Goal: Information Seeking & Learning: Learn about a topic

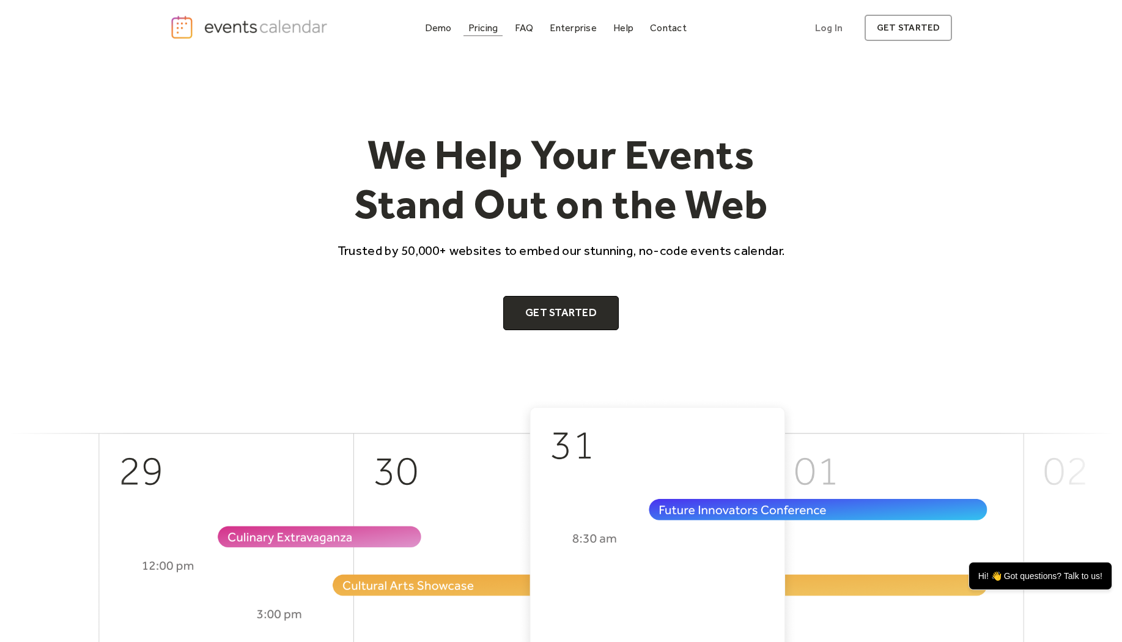
click at [484, 30] on div "Pricing" at bounding box center [483, 27] width 30 height 7
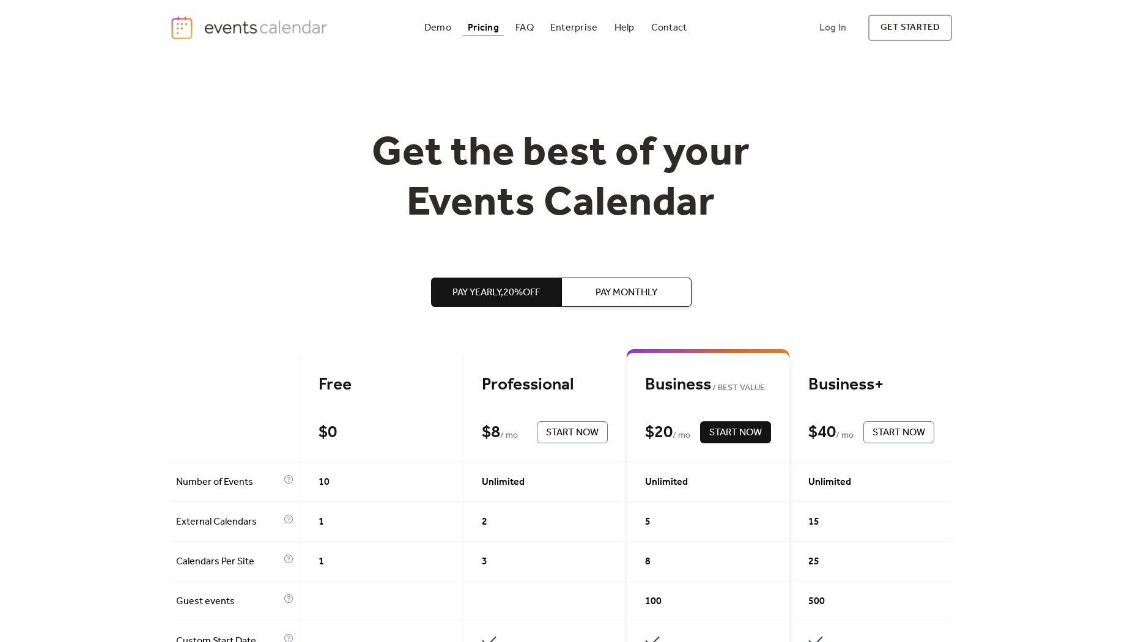
click at [605, 289] on span "Pay Monthly" at bounding box center [627, 293] width 62 height 15
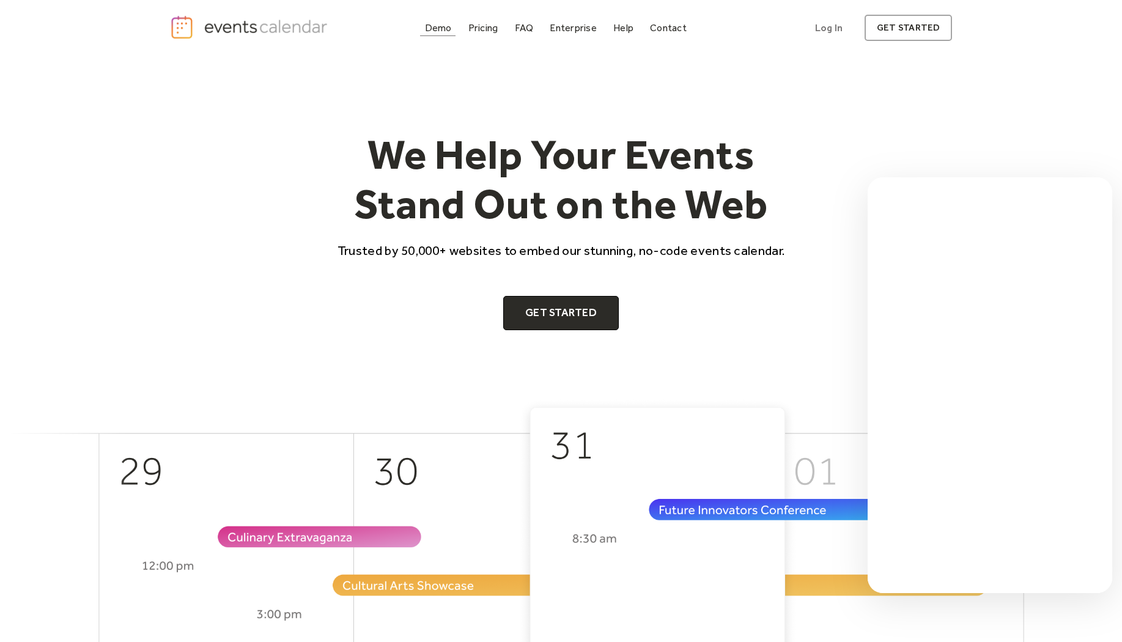
click at [437, 34] on link "Demo" at bounding box center [438, 28] width 37 height 17
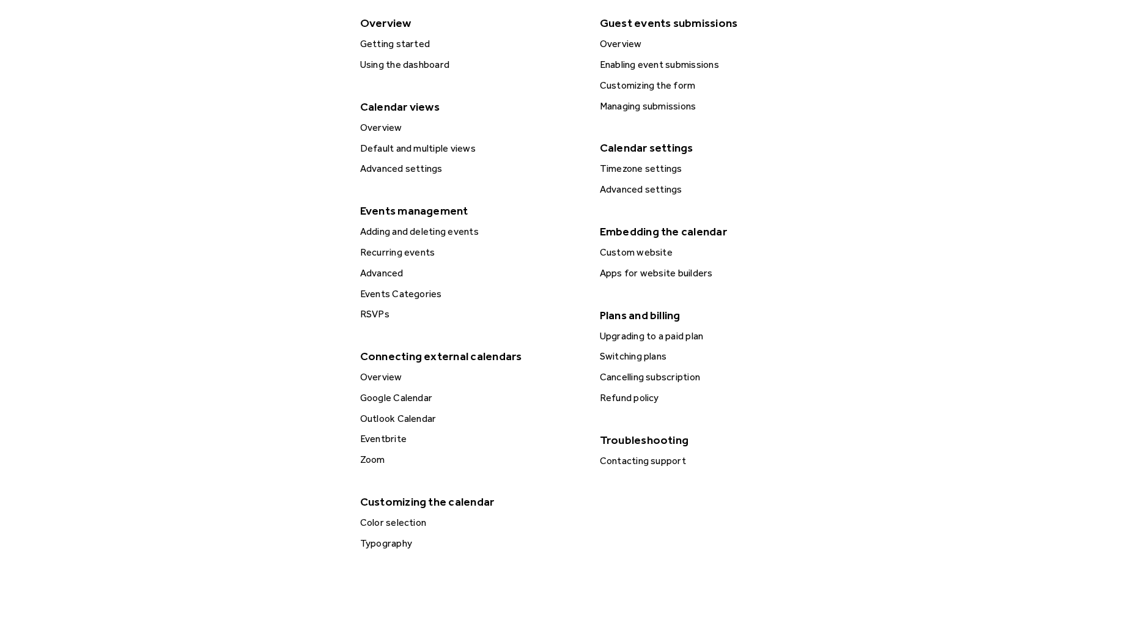
scroll to position [306, 0]
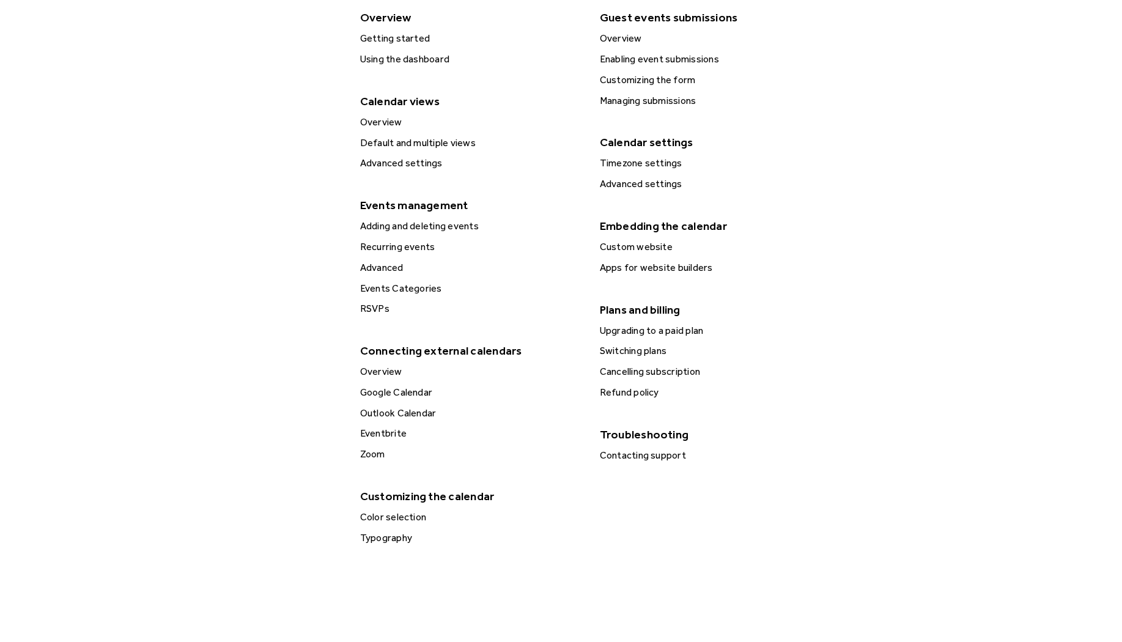
click at [389, 432] on div "Eventbrite" at bounding box center [470, 434] width 229 height 16
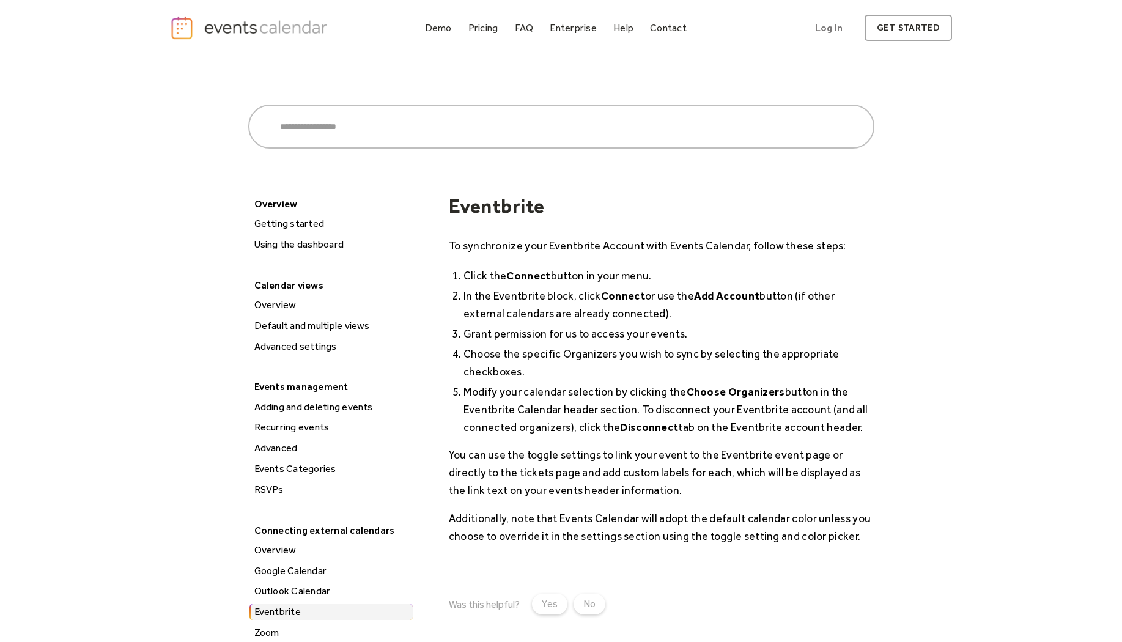
click at [314, 327] on div "Default and multiple views" at bounding box center [332, 326] width 162 height 16
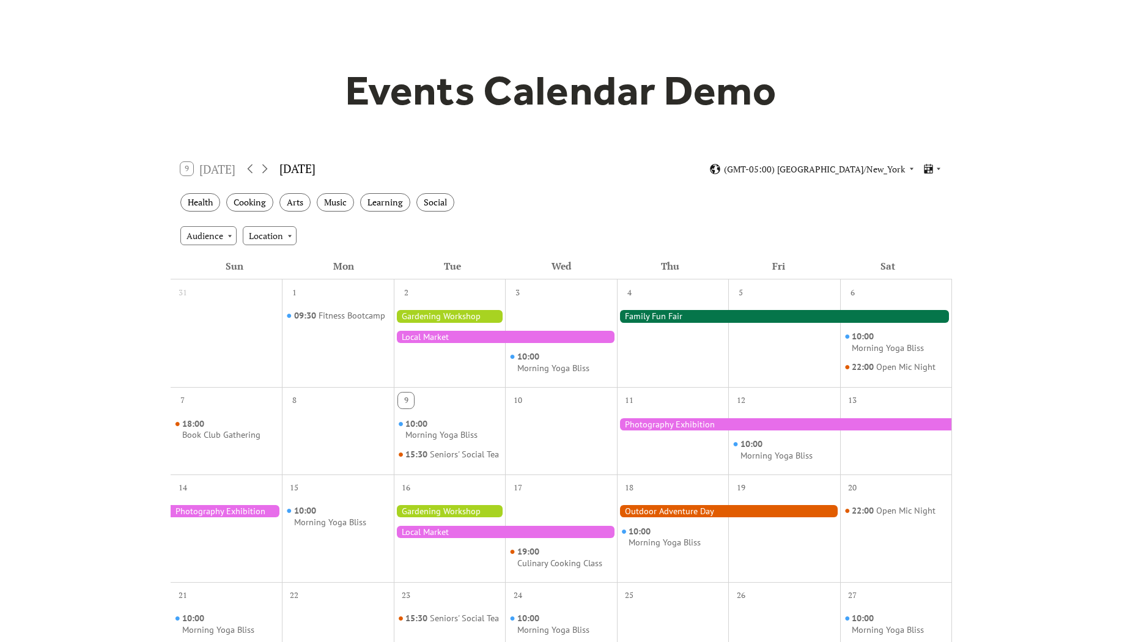
scroll to position [63, 0]
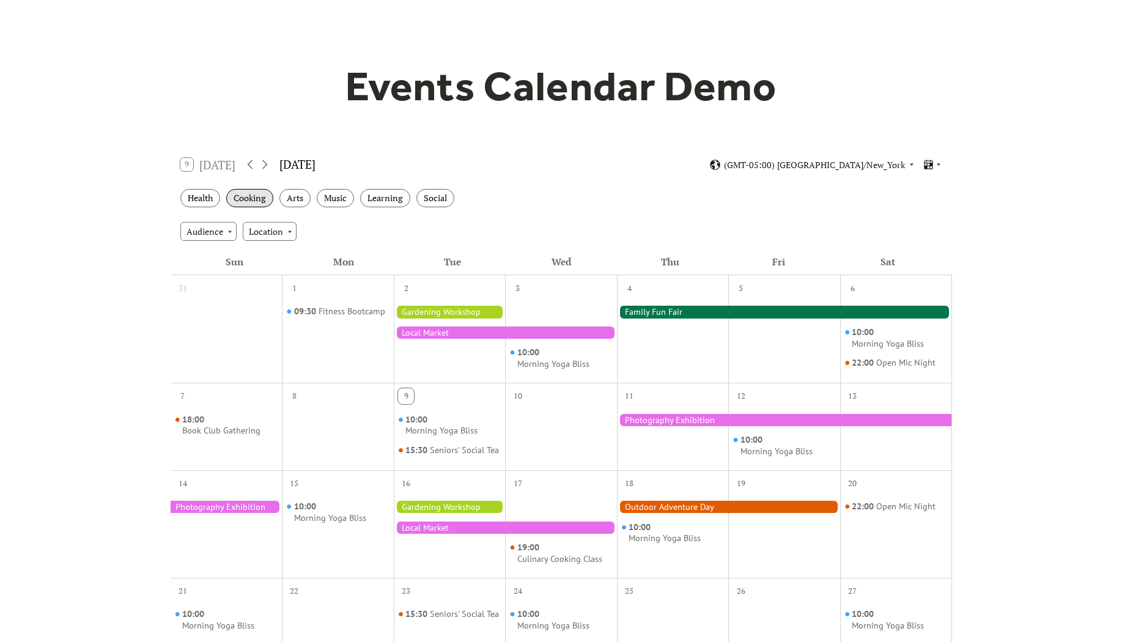
click at [249, 201] on div "Cooking" at bounding box center [249, 198] width 47 height 19
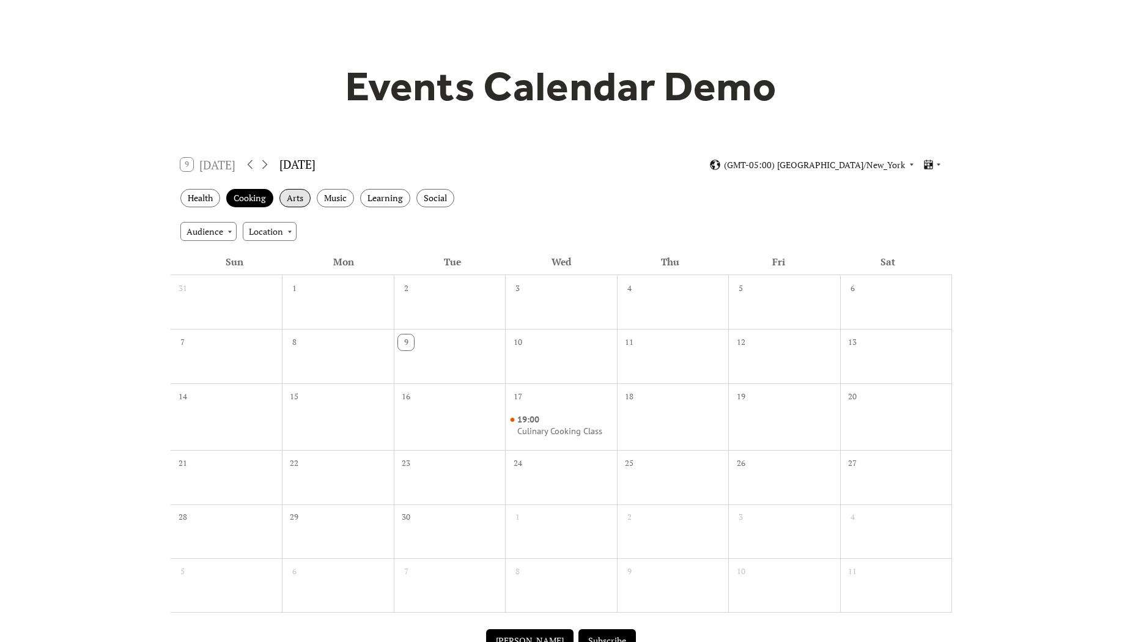
click at [291, 201] on div "Arts" at bounding box center [294, 198] width 31 height 19
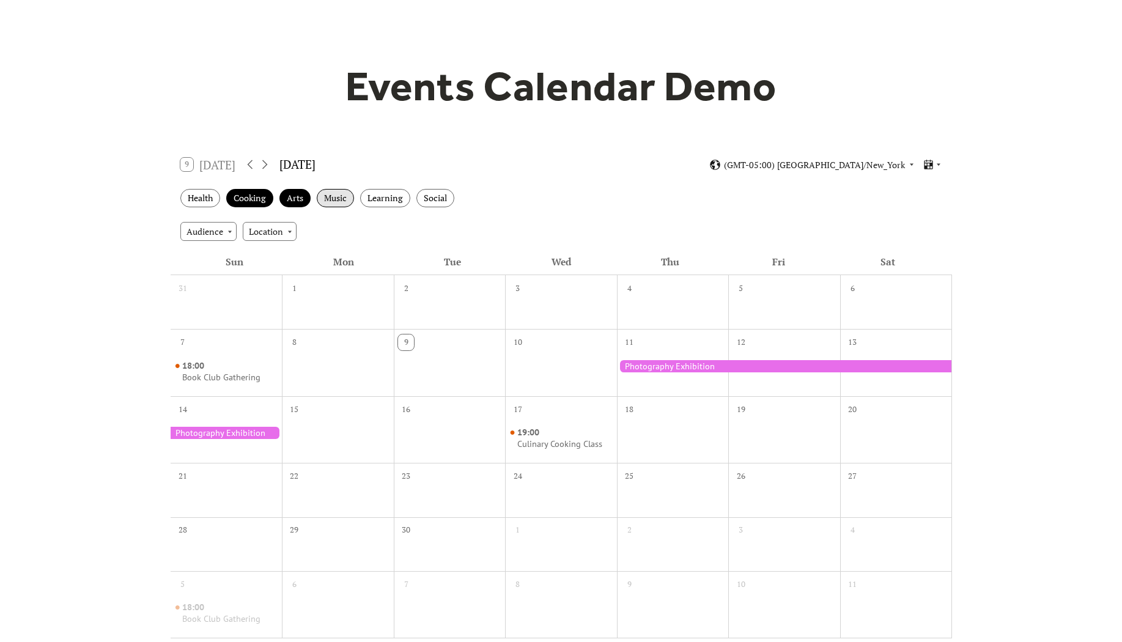
click at [326, 201] on div "Music" at bounding box center [335, 198] width 37 height 19
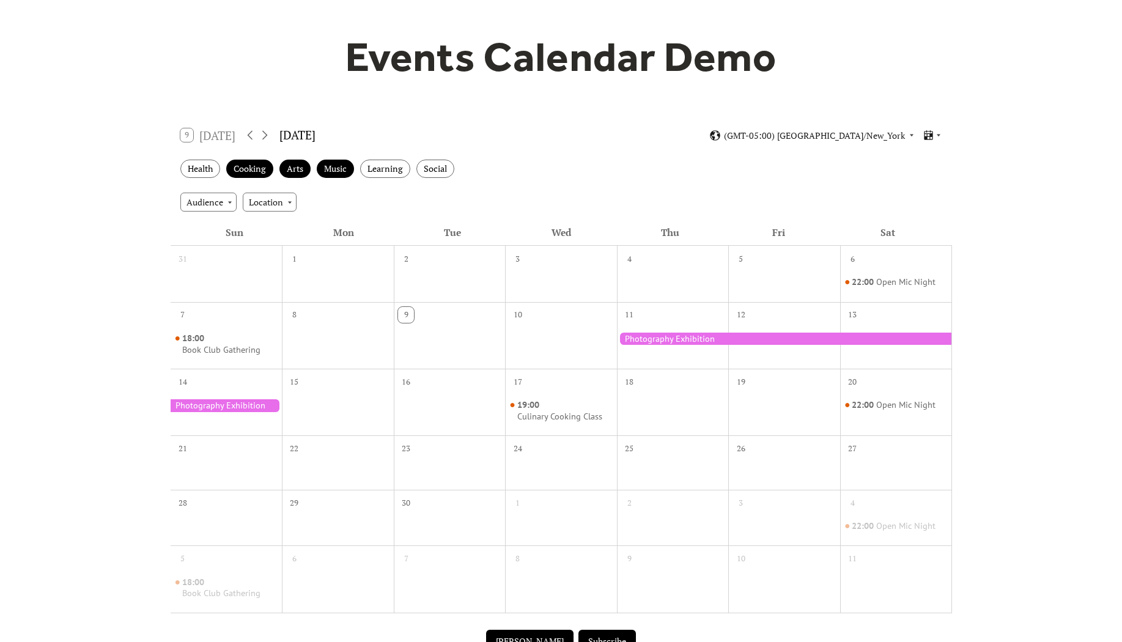
scroll to position [89, 0]
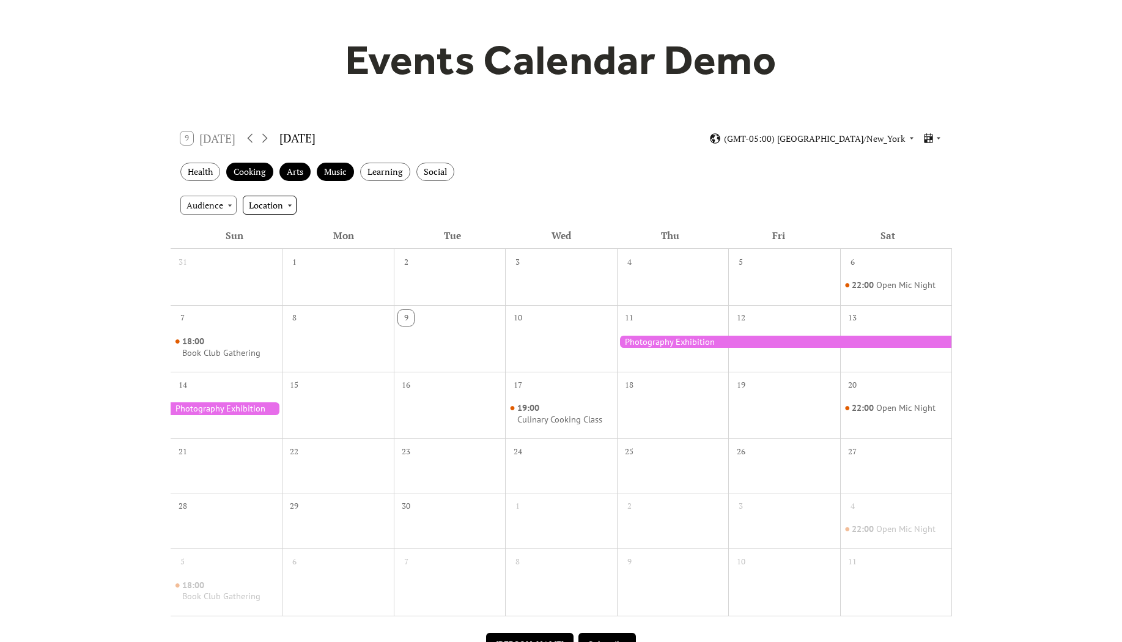
click at [280, 207] on div "Location" at bounding box center [270, 205] width 54 height 18
click at [234, 207] on div "Audience" at bounding box center [208, 205] width 56 height 18
click at [383, 122] on div "9 Today September 2025 (GMT-05:00) America/New_York Health Cooking Arts Music L…" at bounding box center [561, 393] width 783 height 542
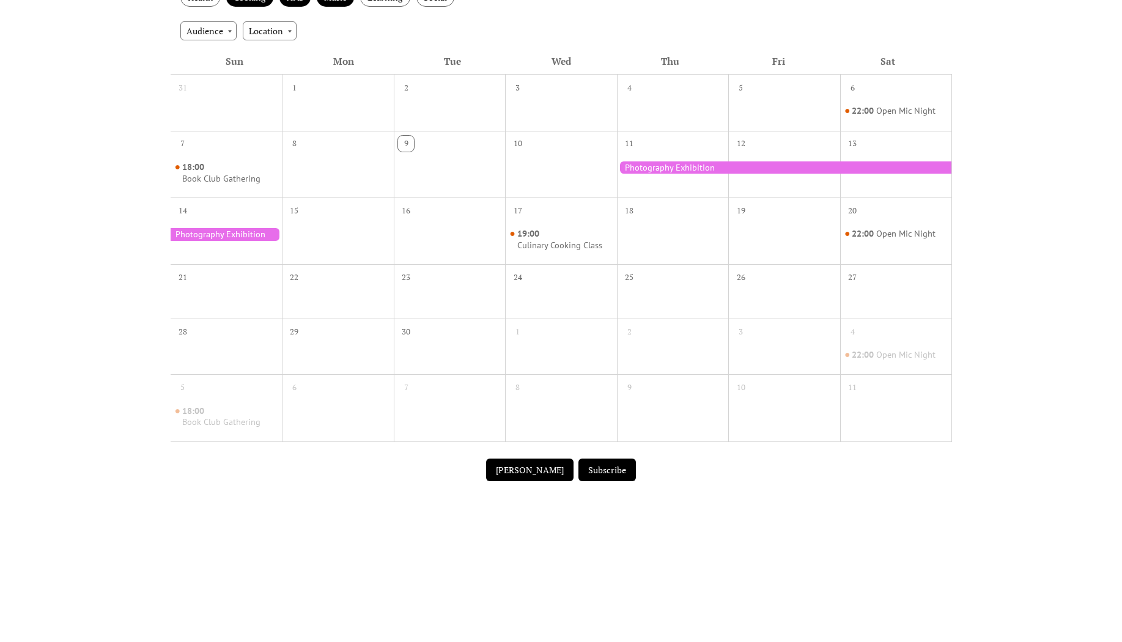
scroll to position [196, 0]
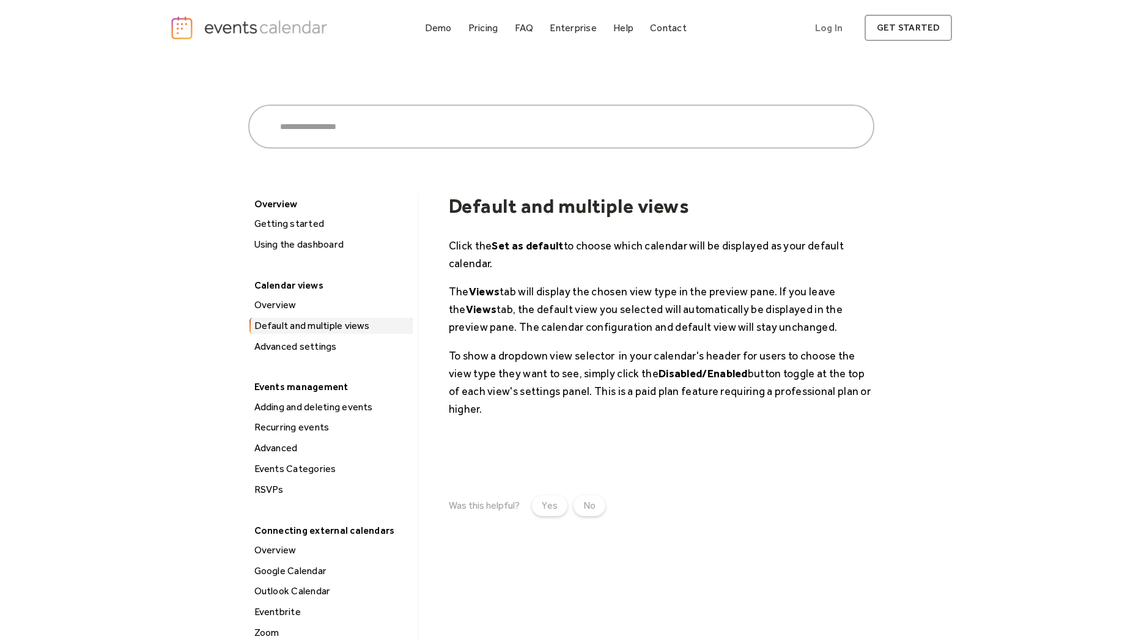
click at [316, 347] on div "Advanced settings" at bounding box center [332, 347] width 162 height 16
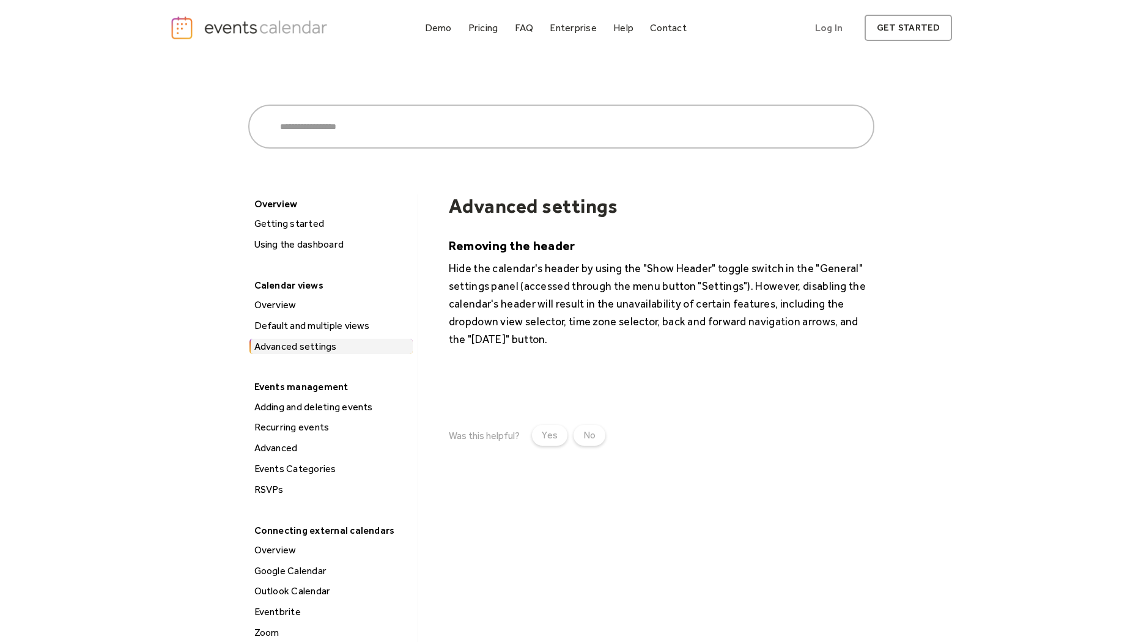
click at [309, 429] on div "Recurring events" at bounding box center [332, 427] width 162 height 16
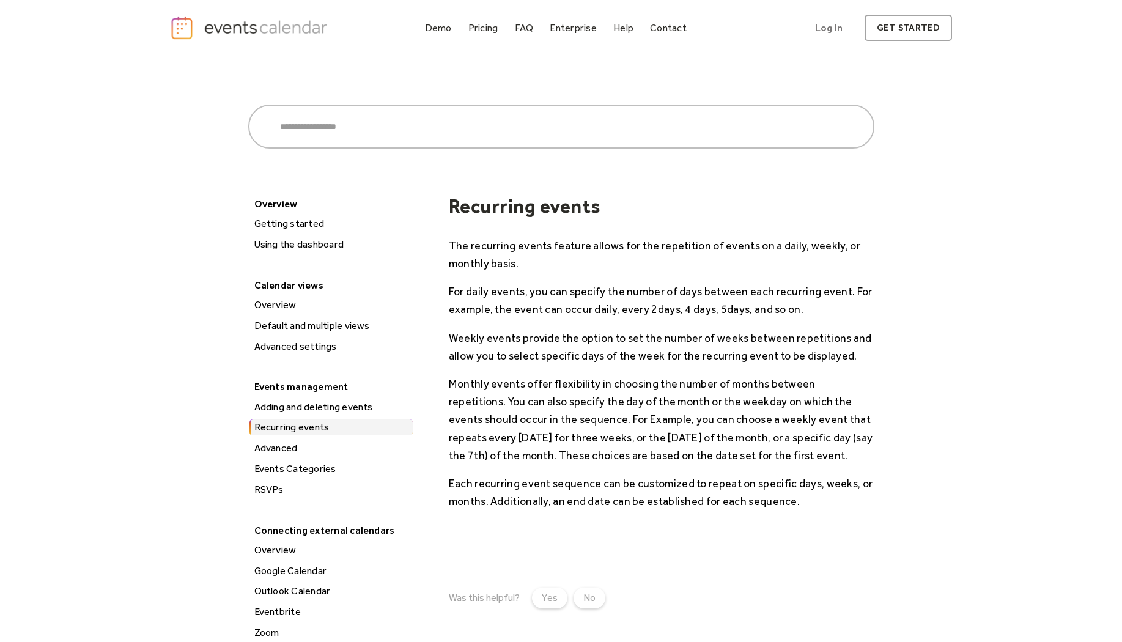
click at [320, 404] on div "Adding and deleting events" at bounding box center [332, 407] width 162 height 16
